Goal: Transaction & Acquisition: Purchase product/service

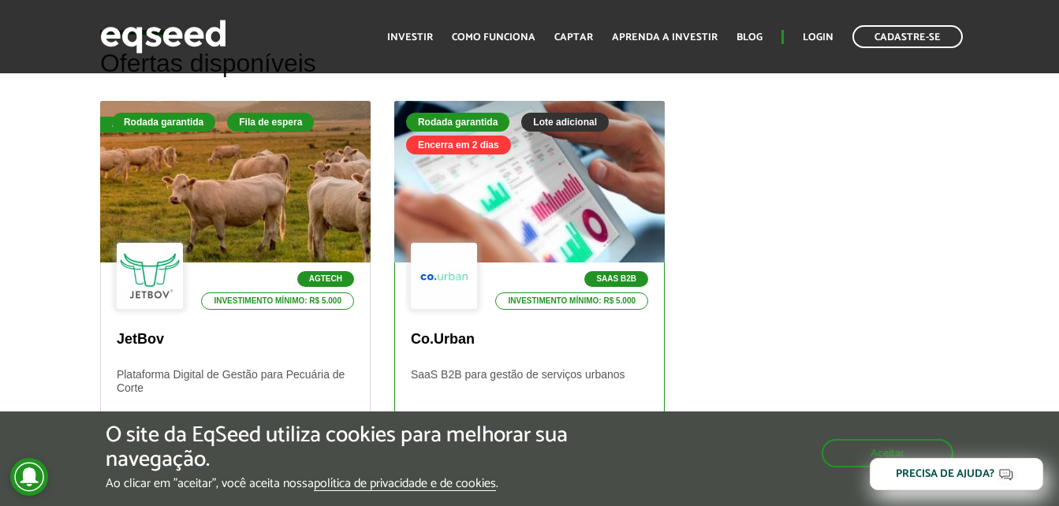
scroll to position [471, 0]
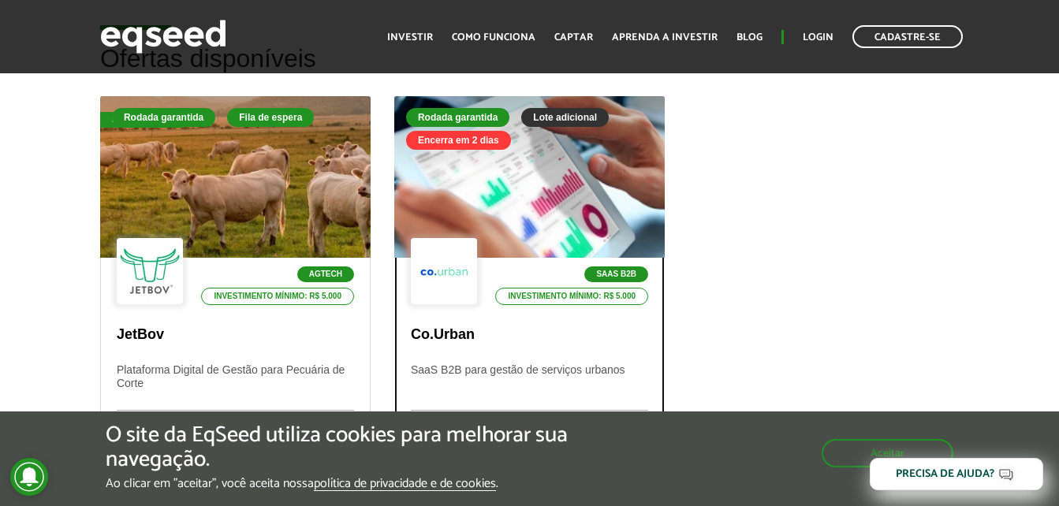
click at [554, 115] on div "Lote adicional" at bounding box center [565, 117] width 88 height 19
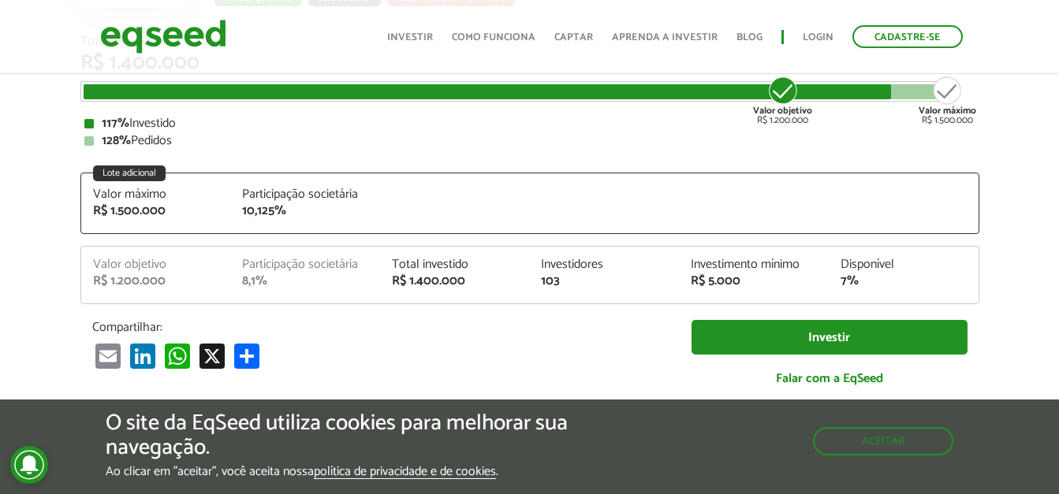
scroll to position [236, 0]
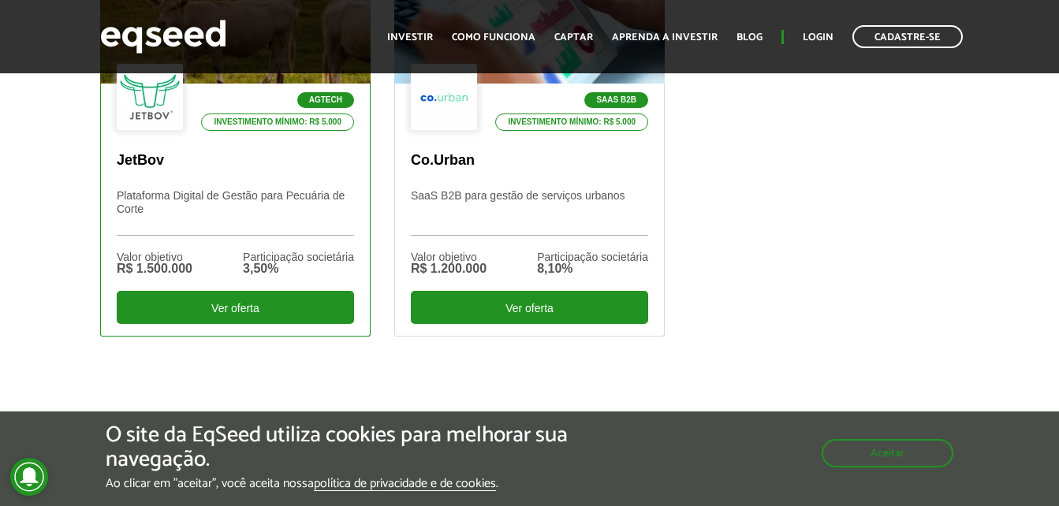
scroll to position [640, 0]
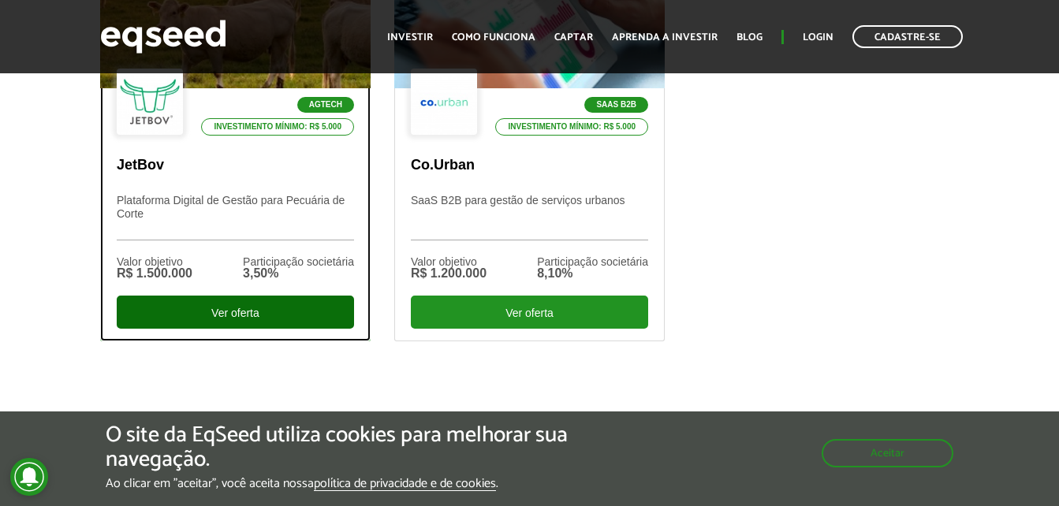
click at [284, 307] on div "Ver oferta" at bounding box center [235, 312] width 237 height 33
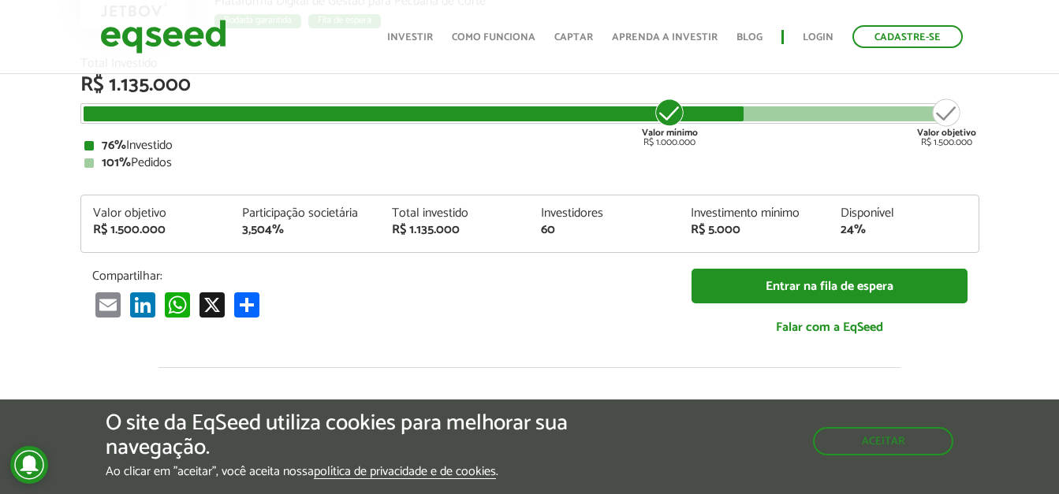
scroll to position [1871, 0]
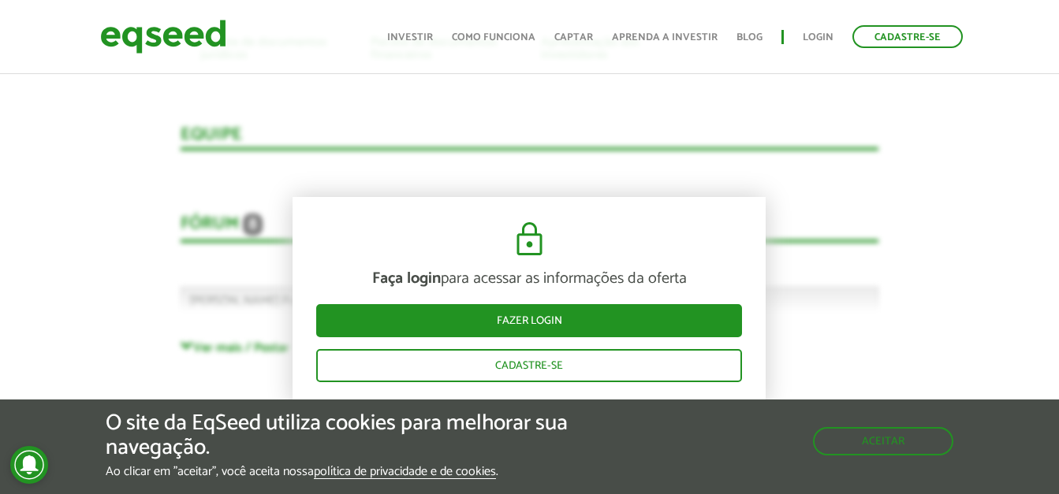
scroll to position [4039, 0]
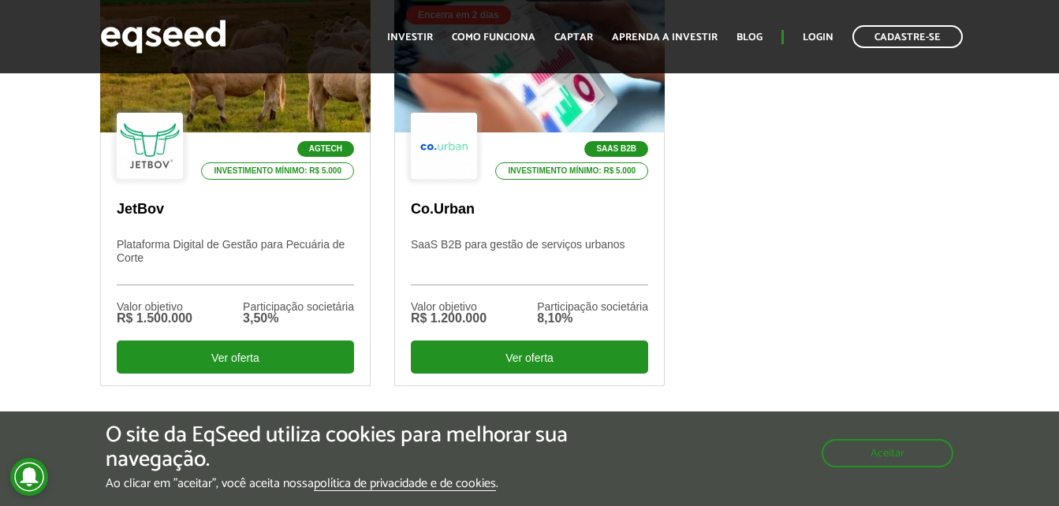
scroll to position [601, 0]
